Goal: Navigation & Orientation: Understand site structure

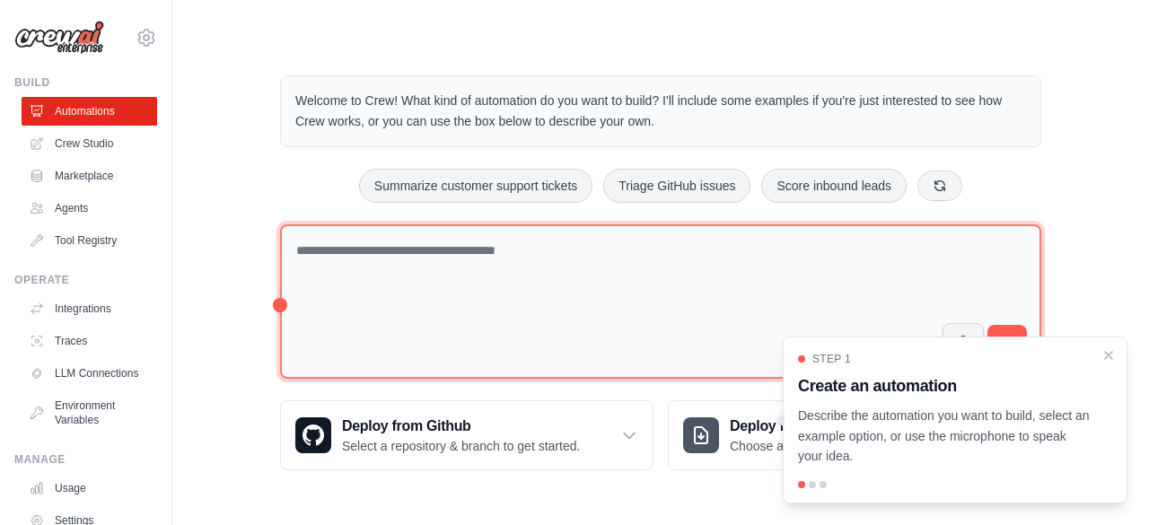
click at [578, 267] on textarea at bounding box center [660, 301] width 761 height 155
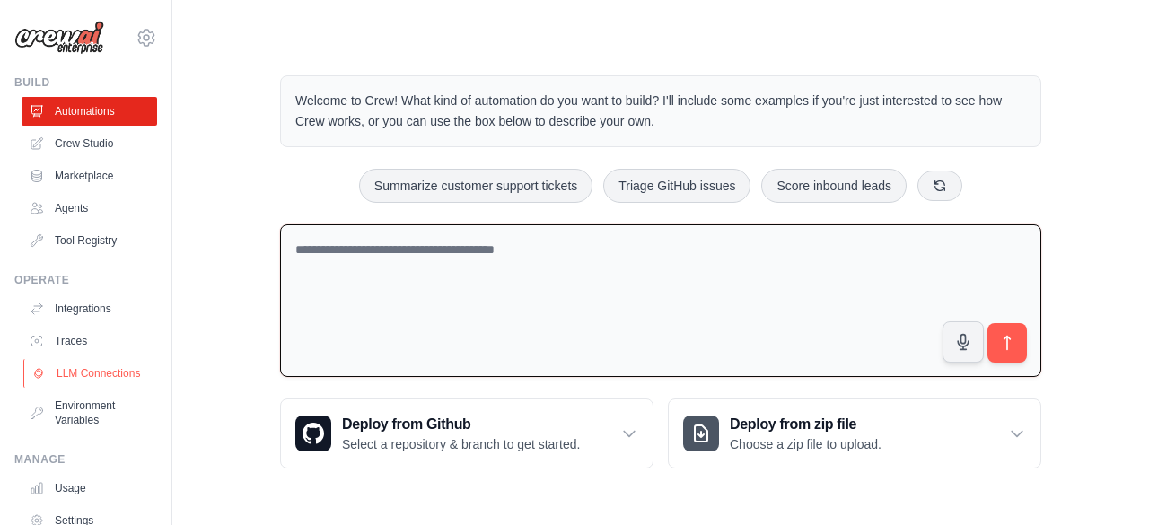
click at [74, 382] on link "LLM Connections" at bounding box center [91, 373] width 136 height 29
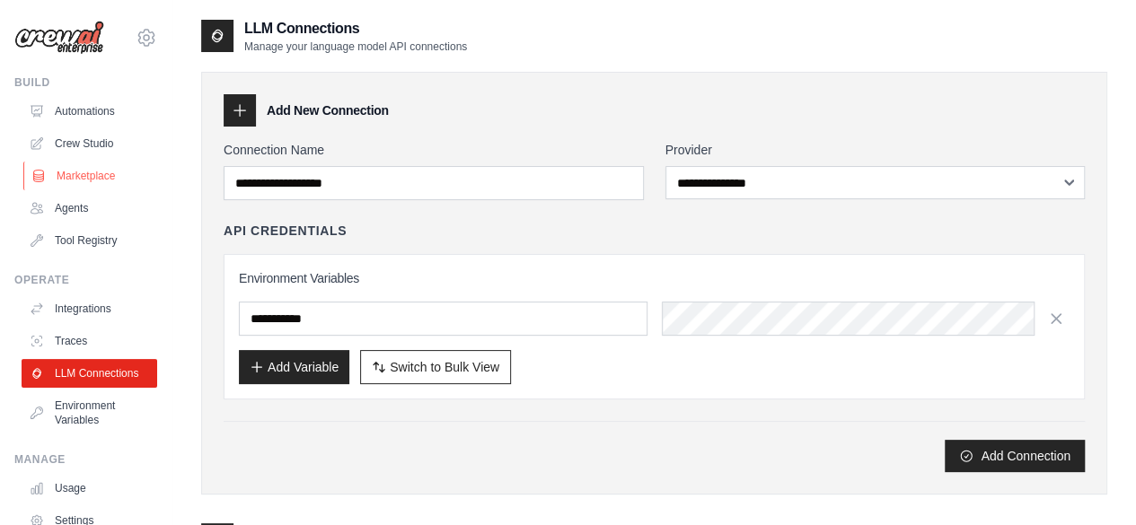
click at [59, 175] on link "Marketplace" at bounding box center [91, 176] width 136 height 29
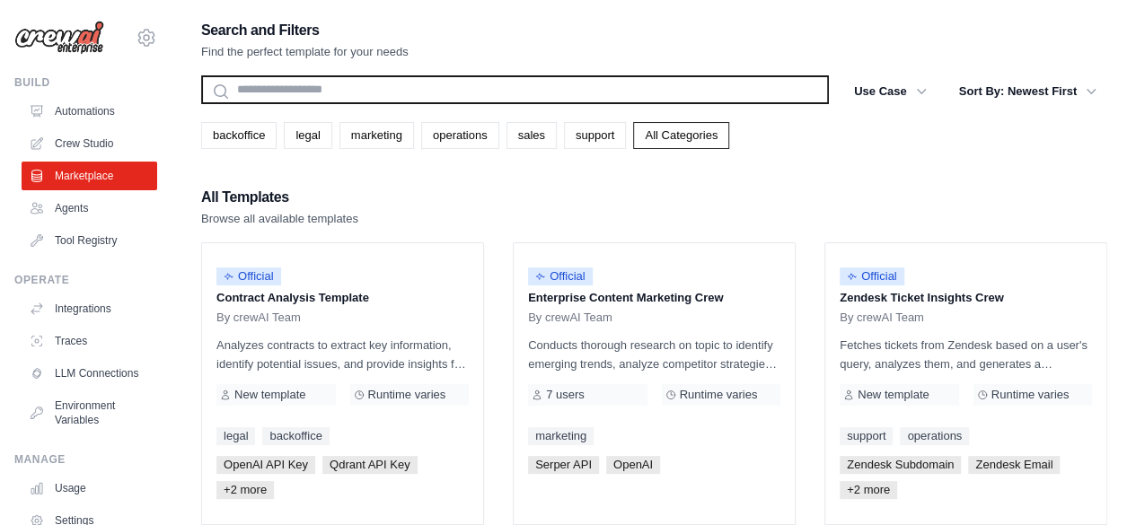
click at [449, 92] on input "text" at bounding box center [514, 89] width 627 height 29
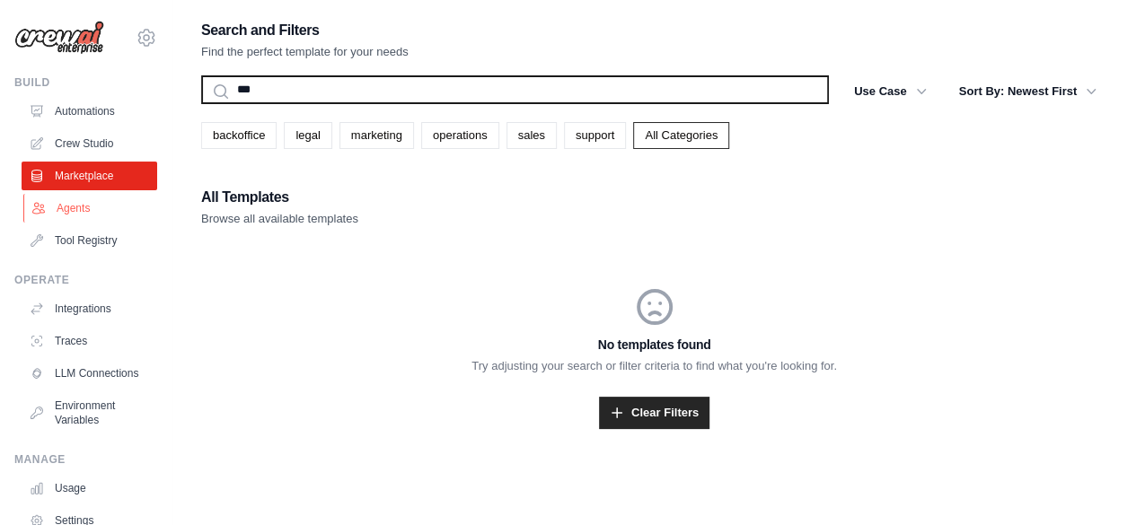
type input "***"
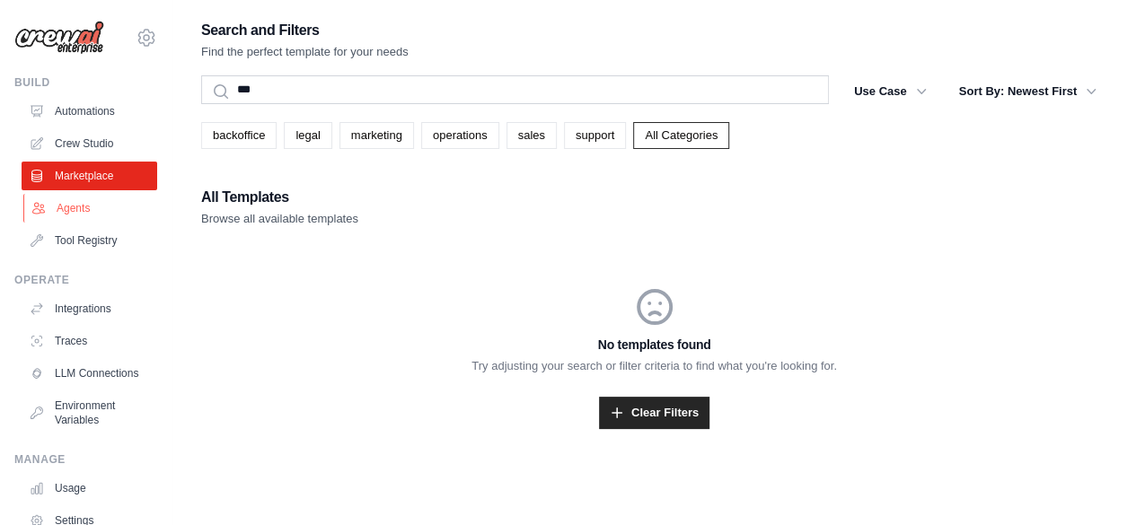
click at [90, 215] on link "Agents" at bounding box center [91, 208] width 136 height 29
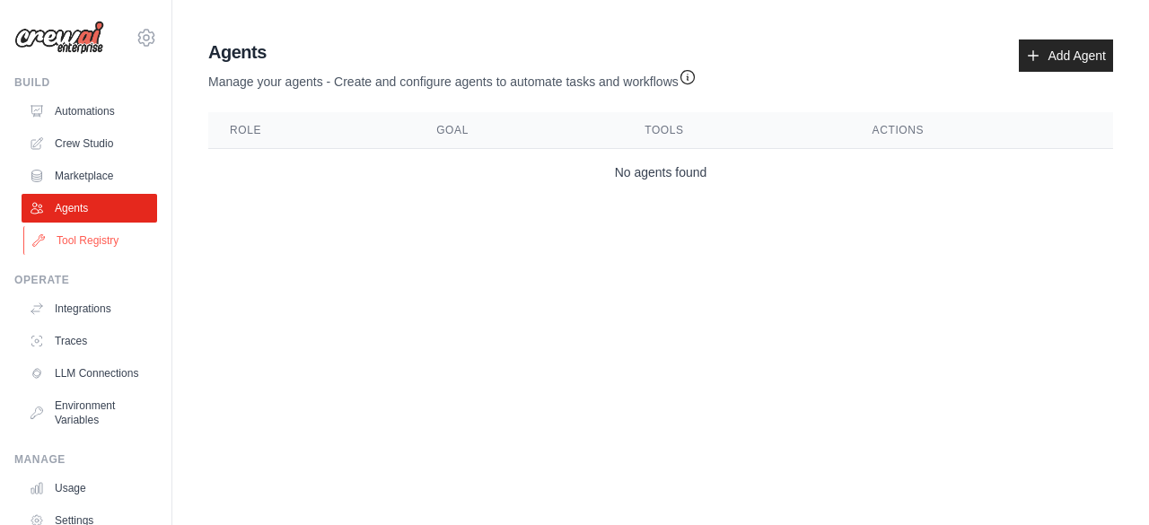
click at [76, 243] on link "Tool Registry" at bounding box center [91, 240] width 136 height 29
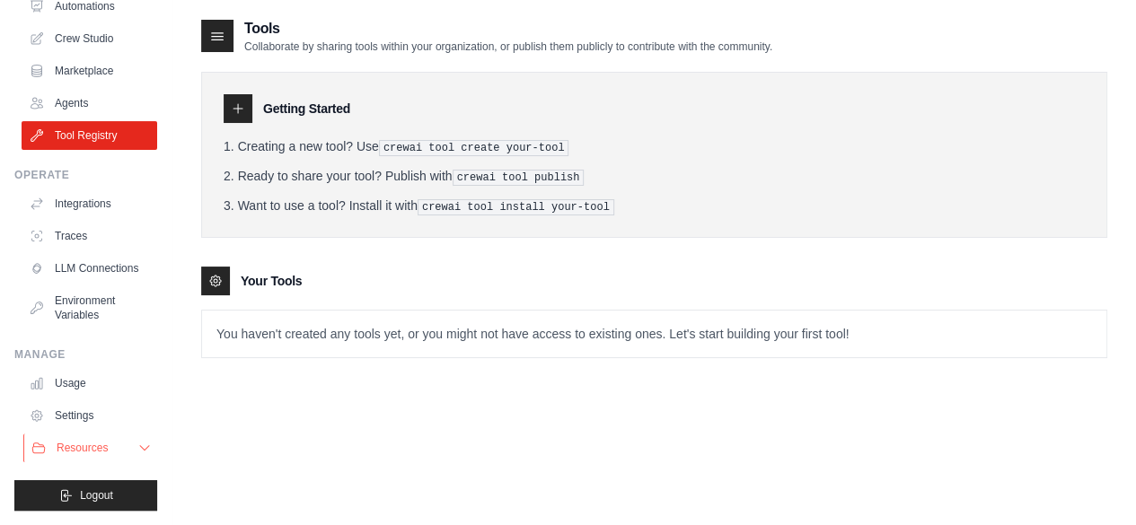
scroll to position [36, 0]
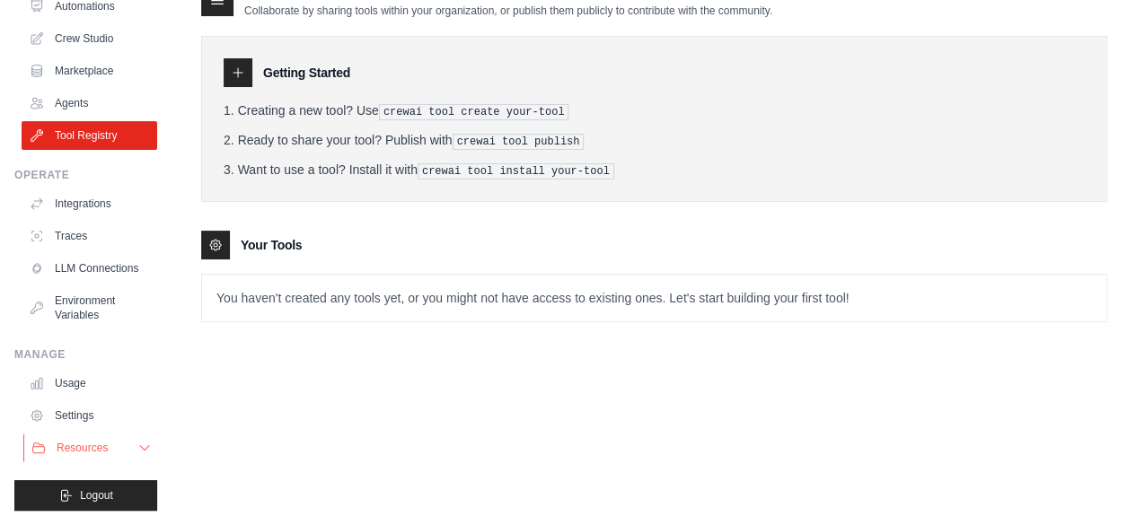
click at [110, 441] on button "Resources" at bounding box center [91, 448] width 136 height 29
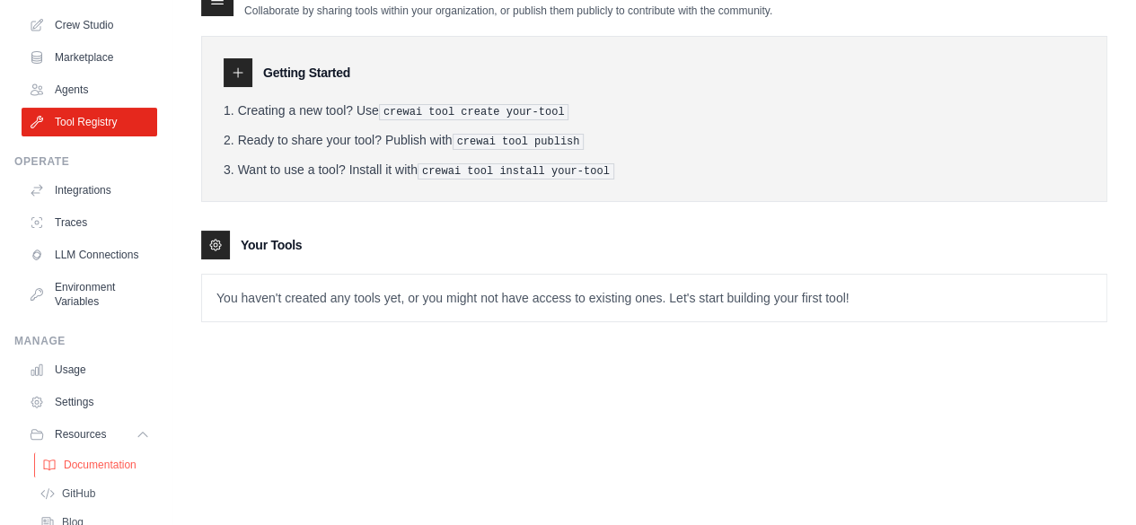
scroll to position [233, 0]
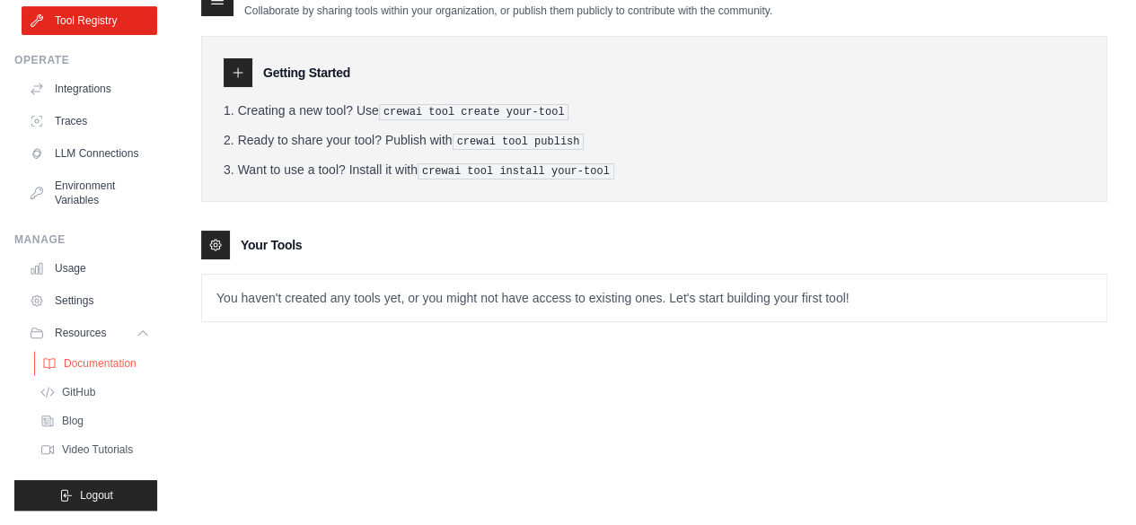
click at [123, 361] on span "Documentation" at bounding box center [100, 363] width 73 height 14
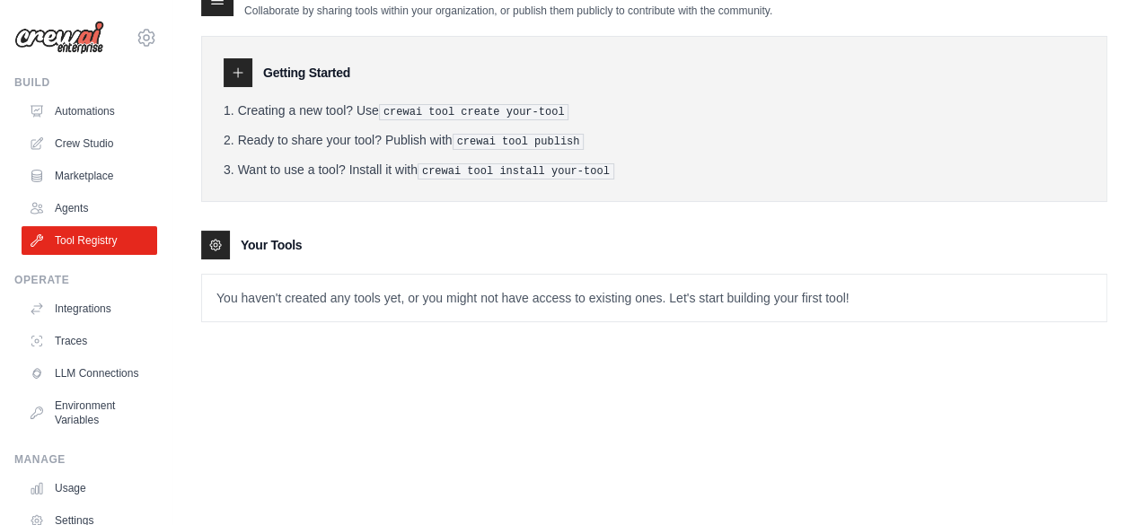
scroll to position [0, 0]
